Goal: Task Accomplishment & Management: Manage account settings

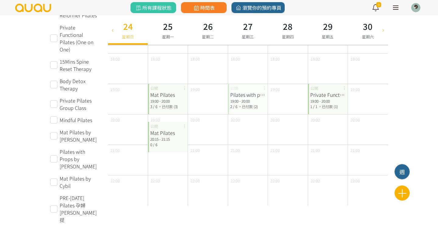
scroll to position [293, 0]
click at [154, 108] on span "/ 6" at bounding box center [155, 106] width 4 height 5
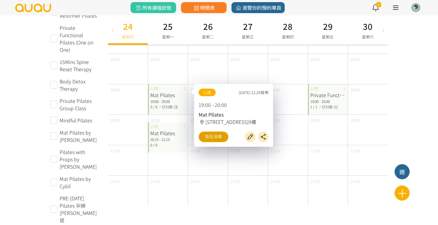
click at [220, 136] on link "報名清單" at bounding box center [214, 136] width 30 height 11
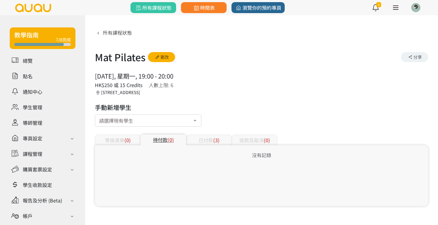
scroll to position [5, 0]
click at [211, 127] on div "等侯清單 (0) 待付款 (0) 已付款 (3) 退款及取消 (0)" at bounding box center [262, 136] width 334 height 18
click at [211, 135] on div "已付款 (3)" at bounding box center [209, 140] width 46 height 11
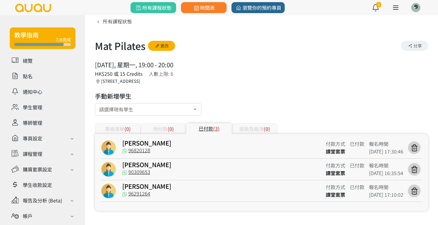
scroll to position [11, 0]
click at [133, 110] on div at bounding box center [148, 109] width 107 height 12
click at [146, 111] on input "text" at bounding box center [148, 109] width 98 height 8
click at [158, 107] on input "text" at bounding box center [148, 109] width 98 height 8
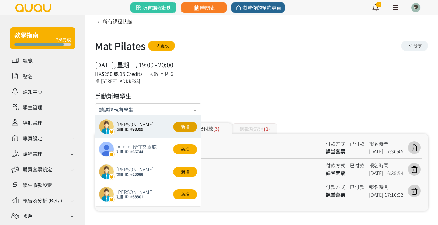
click at [193, 127] on button "新增" at bounding box center [185, 127] width 24 height 10
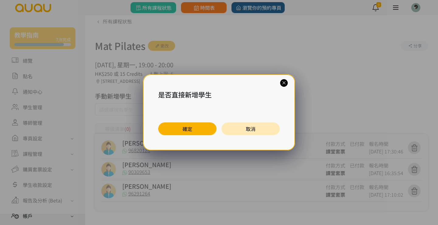
click at [171, 133] on button "確定" at bounding box center [187, 128] width 58 height 13
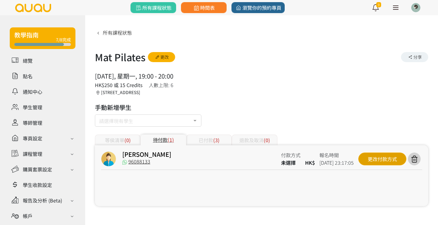
click at [373, 153] on div "更改付款方式" at bounding box center [383, 158] width 48 height 13
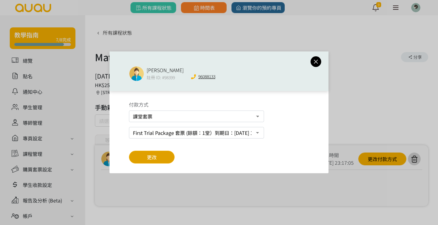
click at [161, 156] on button "更改" at bounding box center [152, 157] width 46 height 13
